Goal: Find specific page/section: Find specific page/section

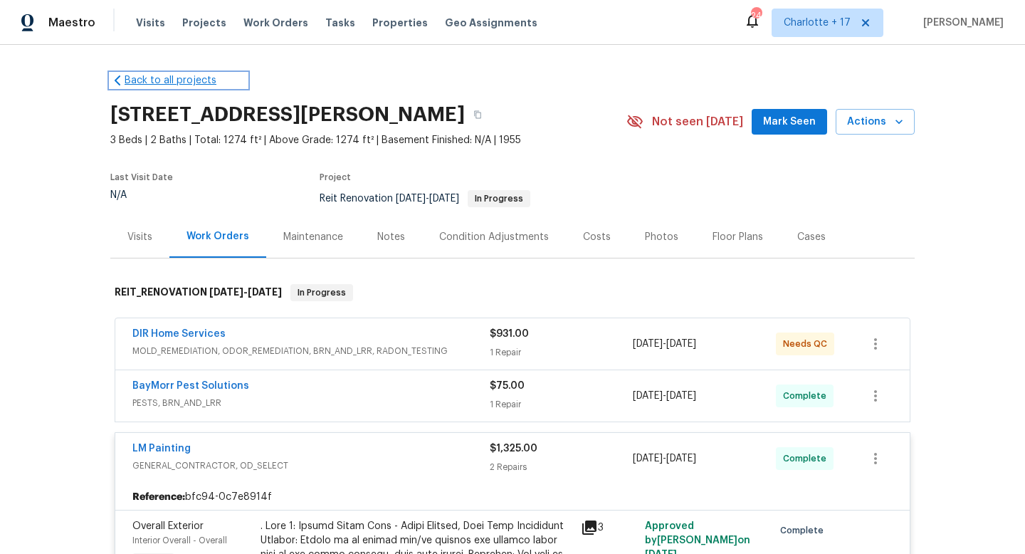
click at [153, 73] on link "Back to all projects" at bounding box center [178, 80] width 137 height 14
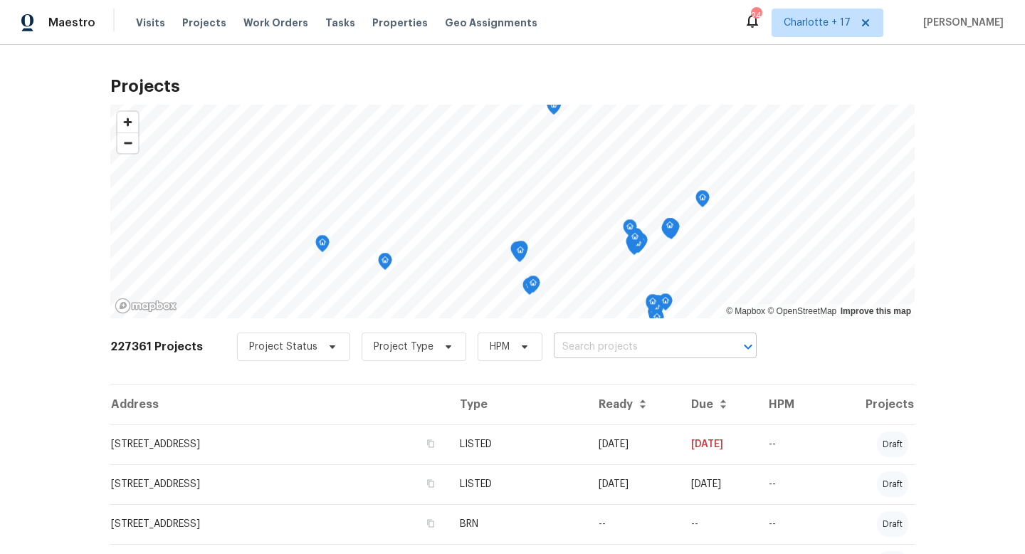
click at [559, 344] on input "text" at bounding box center [635, 347] width 163 height 22
type input "7623 mc"
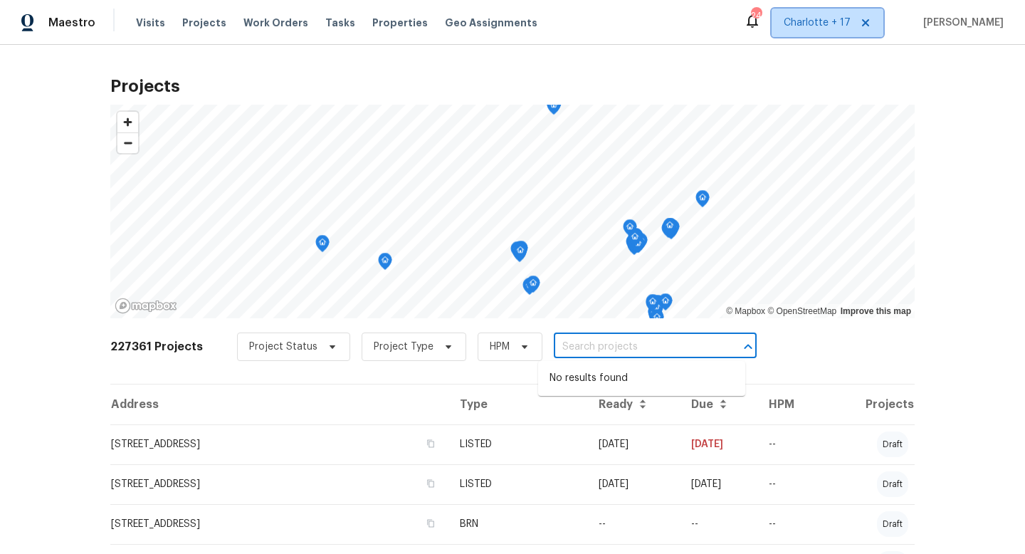
click at [861, 31] on span "Charlotte + 17" at bounding box center [828, 23] width 112 height 28
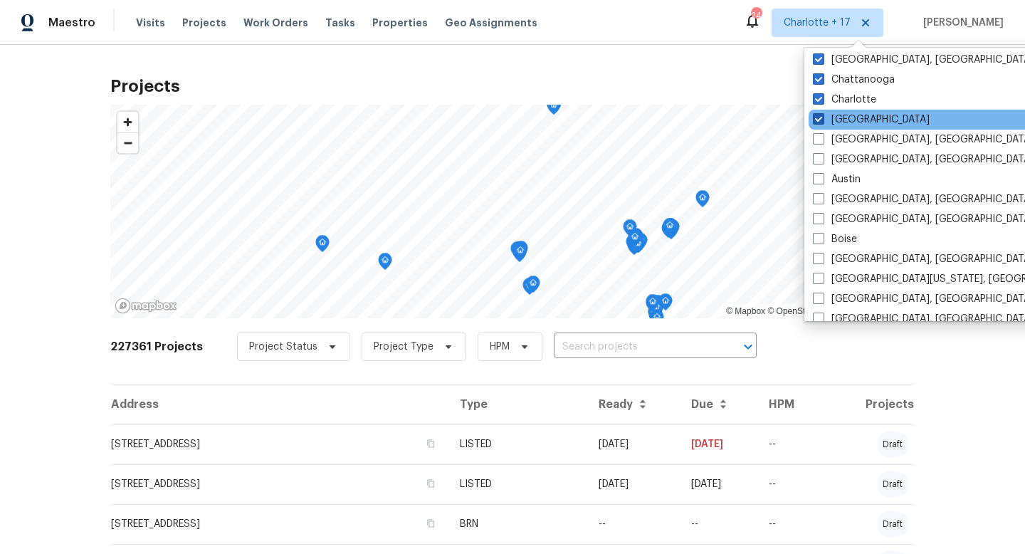
scroll to position [283, 0]
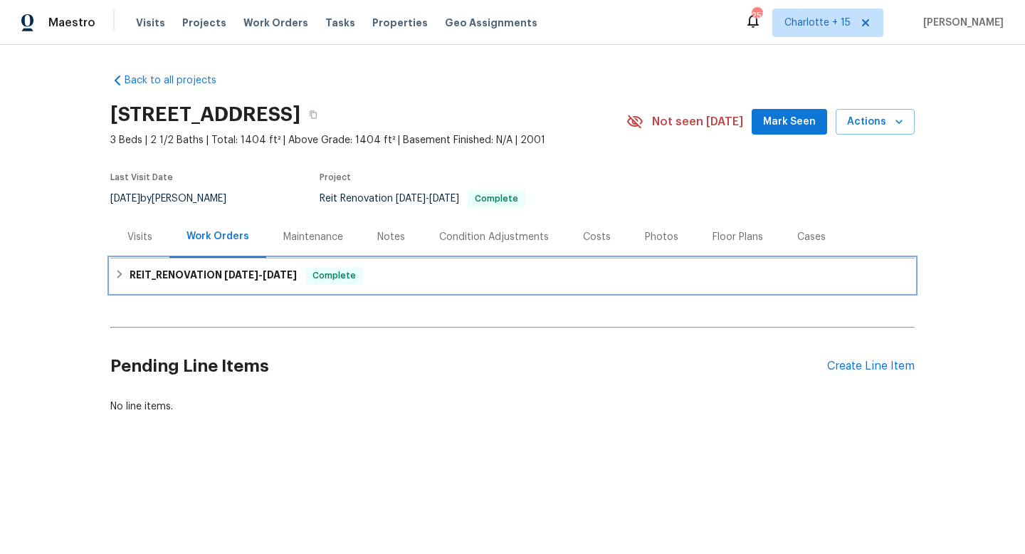
click at [304, 281] on div "REIT_RENOVATION [DATE] - [DATE] Complete" at bounding box center [513, 275] width 796 height 17
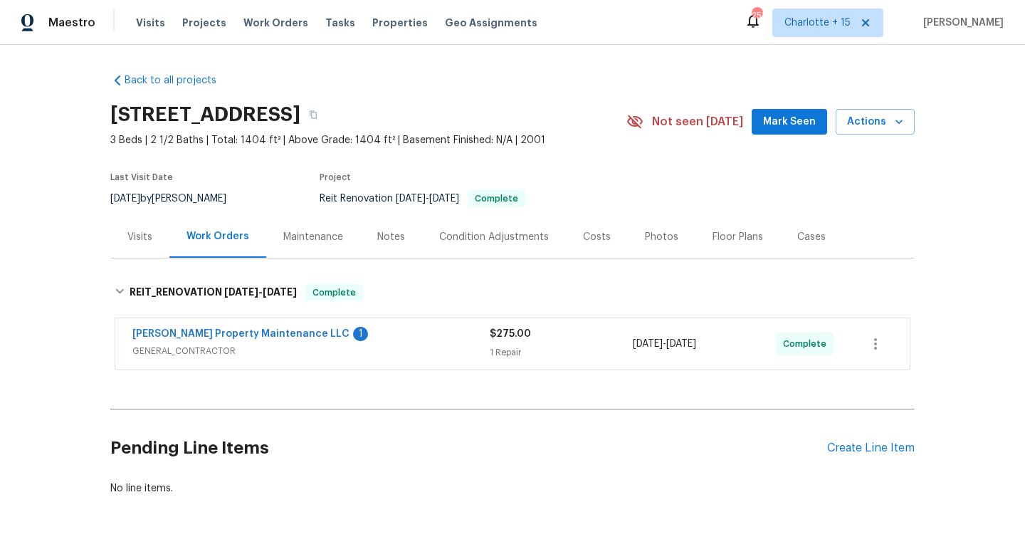
click at [278, 332] on div "[PERSON_NAME] Property Maintenance LLC 1" at bounding box center [310, 335] width 357 height 17
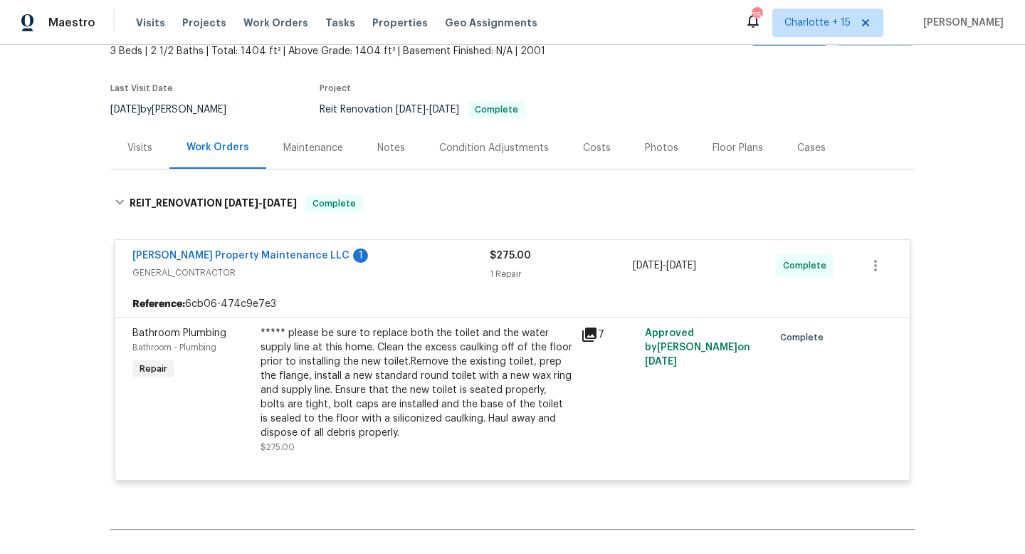
scroll to position [94, 0]
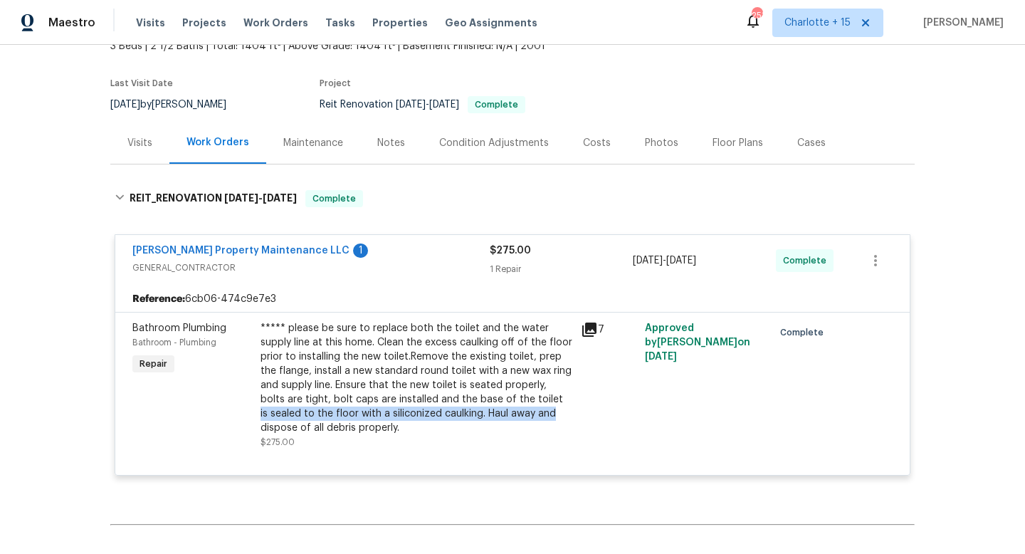
click at [475, 406] on div "***** please be sure to replace both the toilet and the water supply line at th…" at bounding box center [417, 378] width 312 height 114
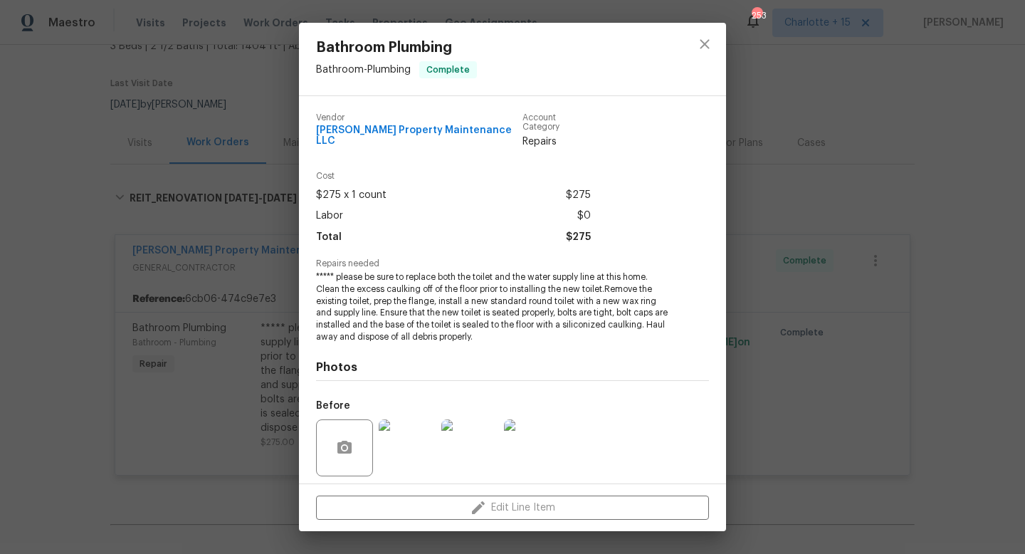
scroll to position [90, 0]
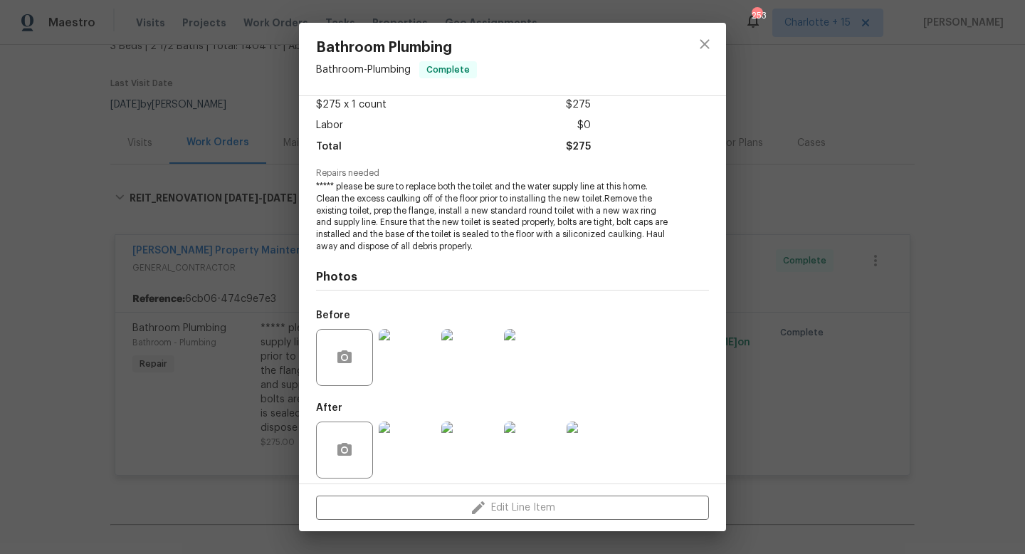
click at [407, 451] on img at bounding box center [407, 449] width 57 height 57
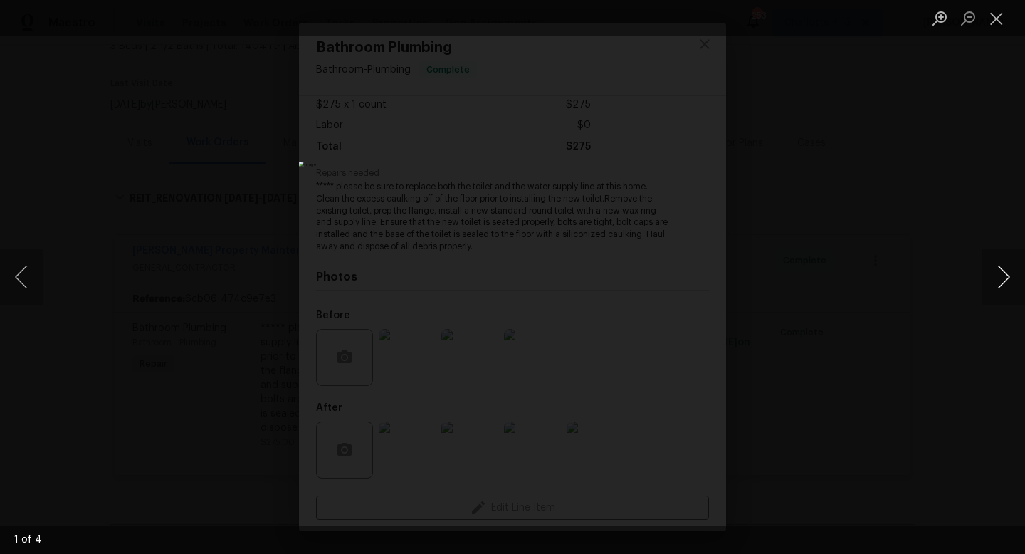
click at [1008, 278] on button "Next image" at bounding box center [1003, 276] width 43 height 57
click at [1011, 280] on button "Next image" at bounding box center [1003, 276] width 43 height 57
click at [1015, 273] on button "Next image" at bounding box center [1003, 276] width 43 height 57
click at [1017, 273] on button "Next image" at bounding box center [1003, 276] width 43 height 57
click at [1014, 273] on button "Next image" at bounding box center [1003, 276] width 43 height 57
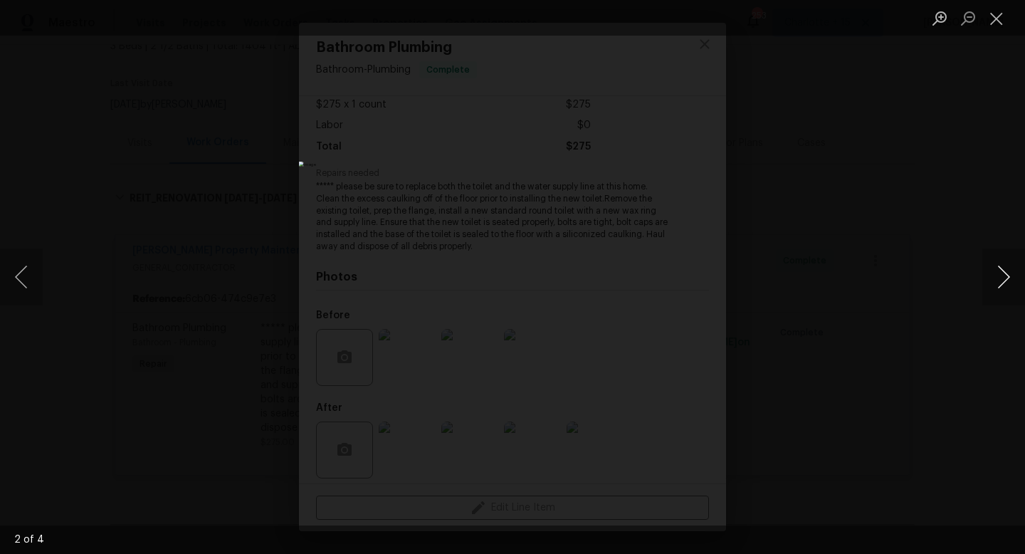
click at [1010, 265] on button "Next image" at bounding box center [1003, 276] width 43 height 57
click at [1007, 270] on button "Next image" at bounding box center [1003, 276] width 43 height 57
click at [988, 19] on button "Close lightbox" at bounding box center [996, 18] width 28 height 25
